Goal: Download file/media

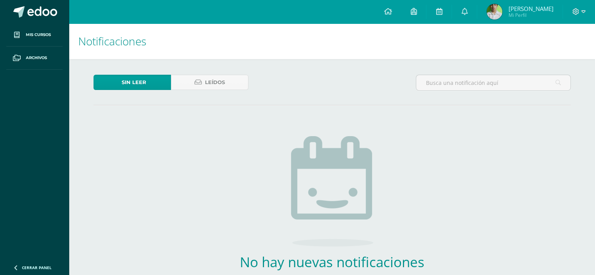
click at [10, 17] on link at bounding box center [34, 11] width 69 height 23
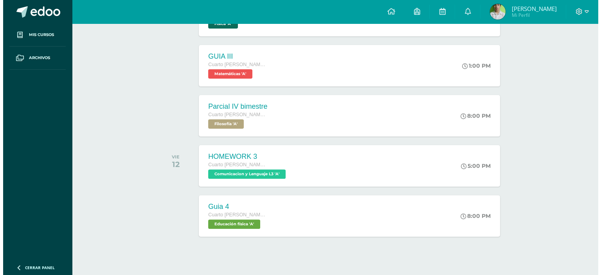
scroll to position [211, 0]
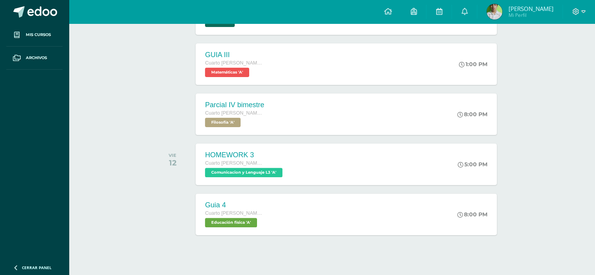
click at [461, 164] on icon at bounding box center [461, 165] width 6 height 6
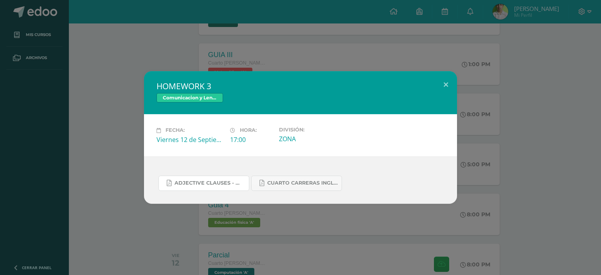
click at [205, 183] on span "Adjective clauses - worksheet 1.pdf" at bounding box center [209, 183] width 70 height 6
click at [296, 185] on span "Cuarto carreras Inglés.docx.pdf" at bounding box center [302, 183] width 70 height 6
